Goal: Book appointment/travel/reservation

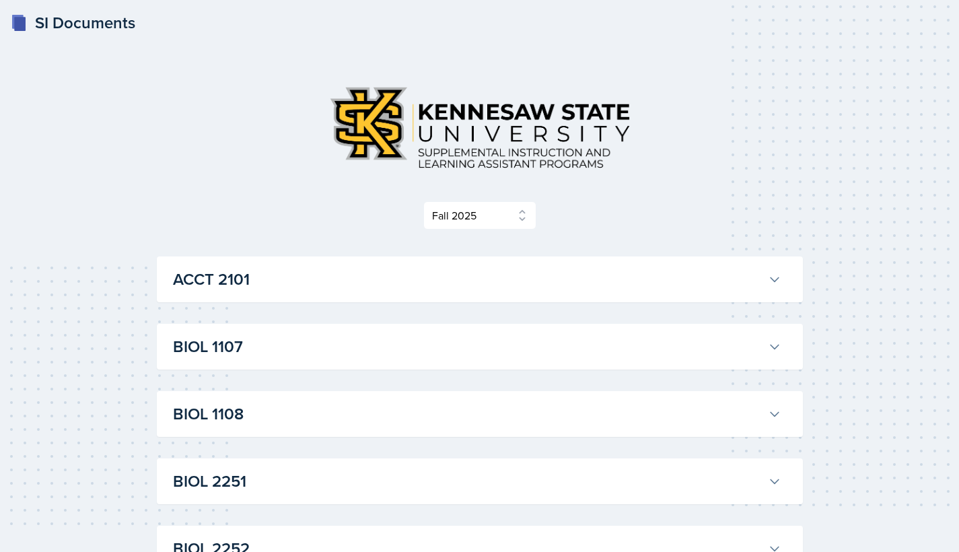
select select "2bed604d-1099-4043-b1bc-2365e8740244"
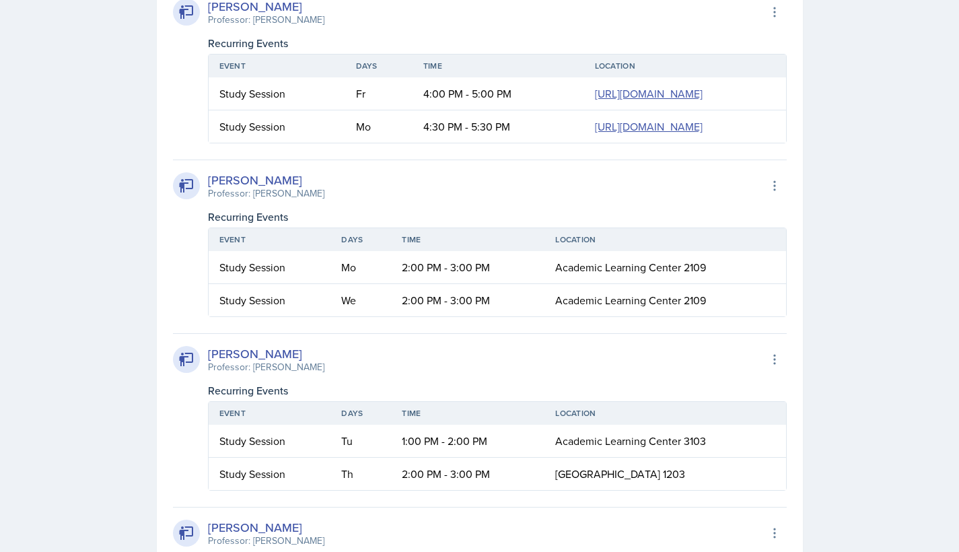
scroll to position [1073, 0]
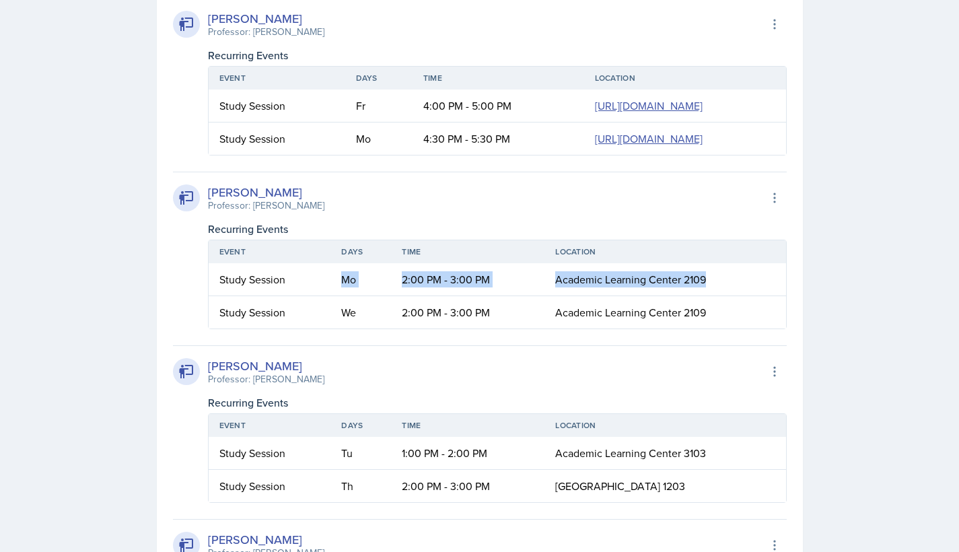
drag, startPoint x: 335, startPoint y: 386, endPoint x: 738, endPoint y: 398, distance: 403.3
click at [738, 296] on tr "Study Session Mo 2:00 PM - 3:00 PM Academic Learning Center 2109" at bounding box center [497, 279] width 577 height 33
copy tr "Mo 2:00 PM - 3:00 PM Academic Learning Center 2109"
click at [304, 201] on div "[PERSON_NAME]" at bounding box center [266, 192] width 116 height 18
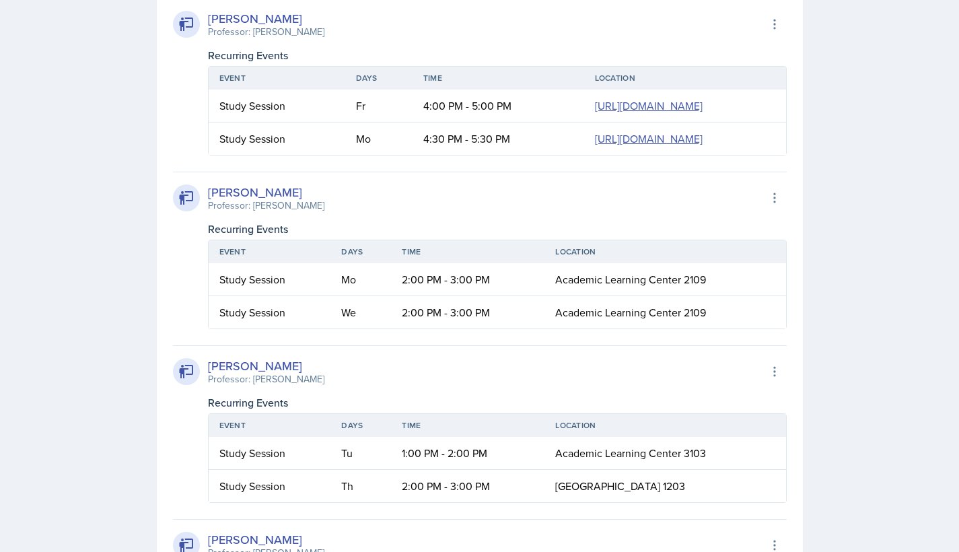
click at [312, 201] on div "[PERSON_NAME]" at bounding box center [266, 192] width 116 height 18
copy div "[PERSON_NAME]"
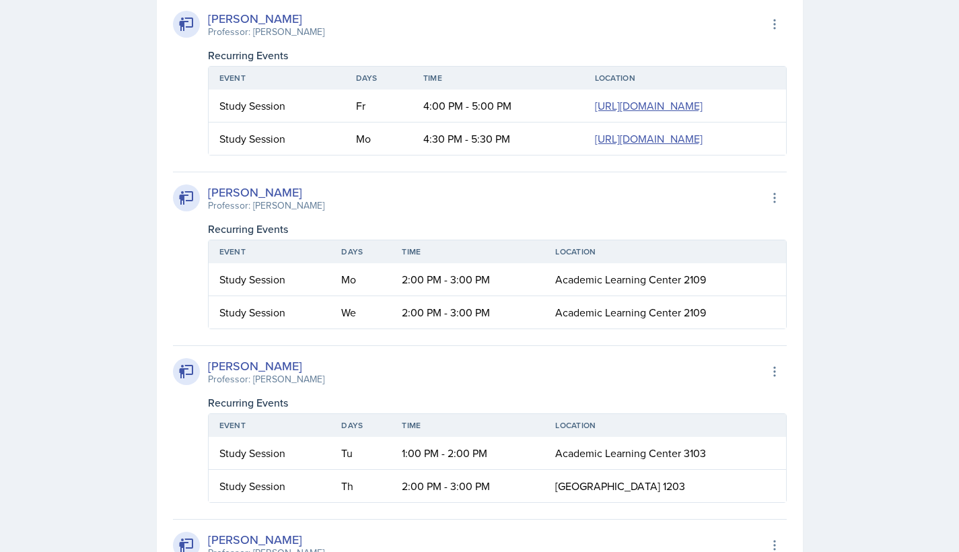
click at [427, 213] on div "[PERSON_NAME] Professor: [PERSON_NAME] Export to Google Calendar" at bounding box center [480, 198] width 614 height 30
drag, startPoint x: 342, startPoint y: 419, endPoint x: 728, endPoint y: 421, distance: 386.3
click at [728, 328] on tr "Study Session We 2:00 PM - 3:00 PM Academic Learning Center 2109" at bounding box center [497, 312] width 577 height 32
copy tr "We 2:00 PM - 3:00 PM Academic Learning Center 2109"
click at [417, 328] on td "2:00 PM - 3:00 PM" at bounding box center [467, 312] width 153 height 32
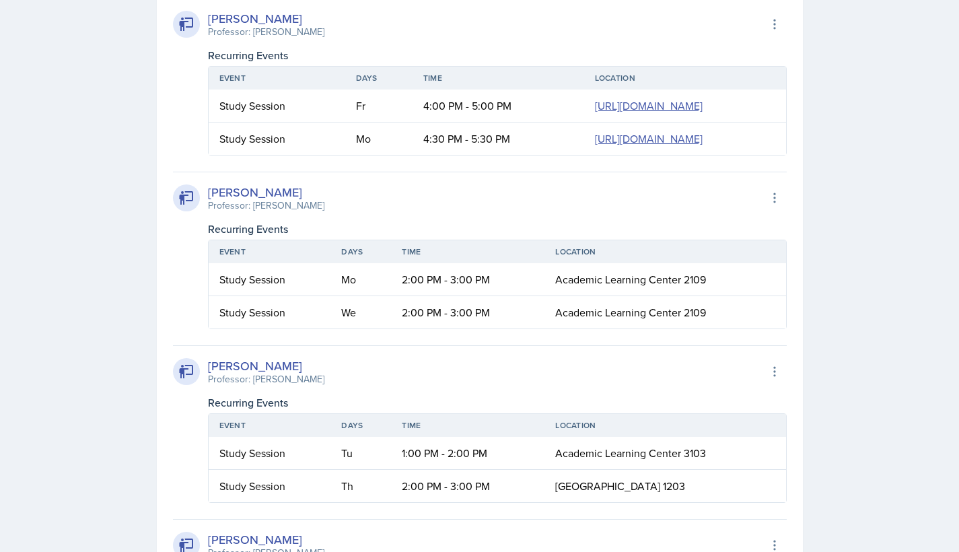
drag, startPoint x: 212, startPoint y: 300, endPoint x: 312, endPoint y: 305, distance: 99.7
click at [312, 201] on div "[PERSON_NAME]" at bounding box center [266, 192] width 116 height 18
drag, startPoint x: 209, startPoint y: 299, endPoint x: 311, endPoint y: 295, distance: 101.7
click at [311, 201] on div "[PERSON_NAME]" at bounding box center [266, 192] width 116 height 18
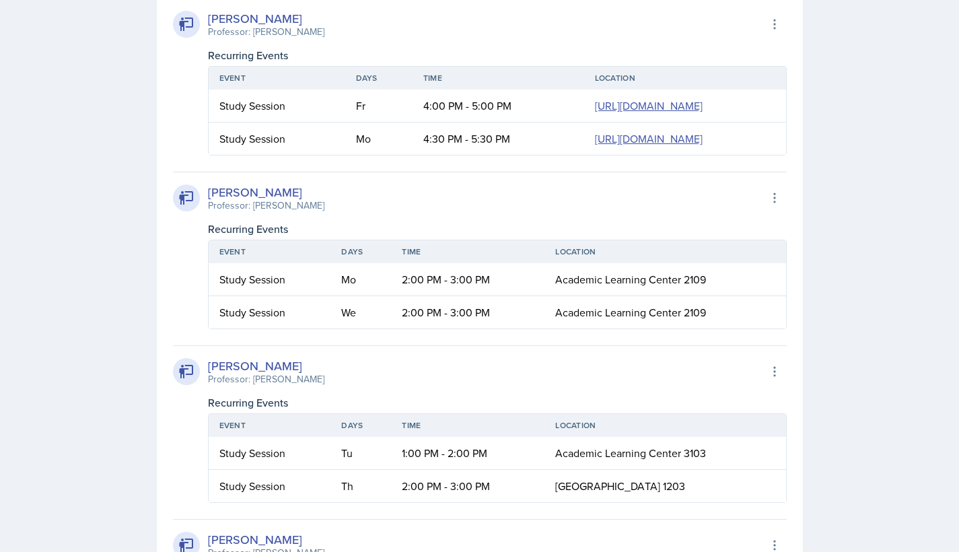
copy div "[PERSON_NAME]"
click at [649, 329] on div "Event Days Time Location Study Session Mo 2:00 PM - 3:00 PM Academic Learning C…" at bounding box center [497, 283] width 579 height 92
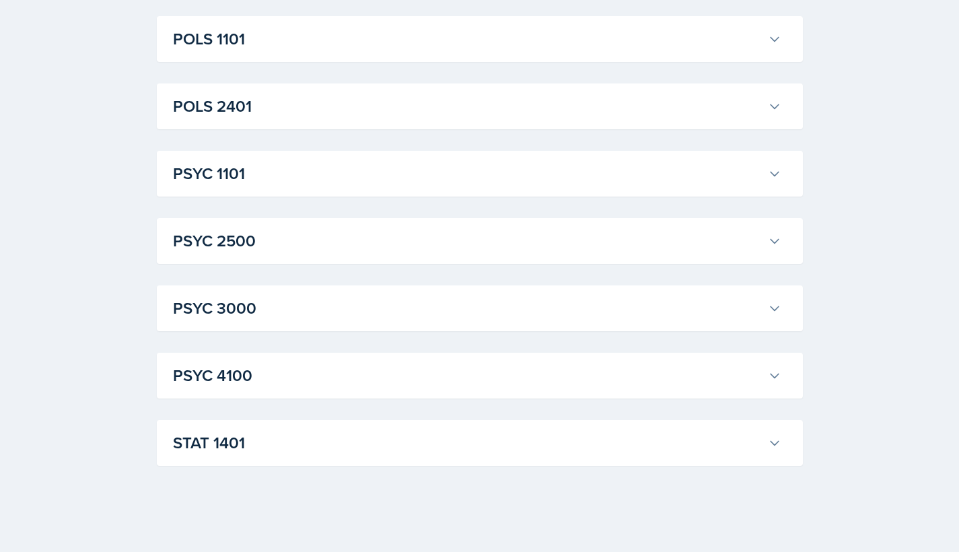
scroll to position [0, 0]
